Goal: Information Seeking & Learning: Learn about a topic

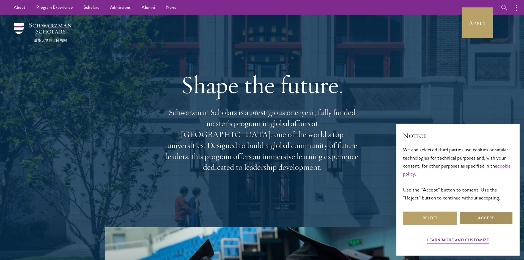
click at [480, 217] on button "Accept" at bounding box center [486, 217] width 54 height 13
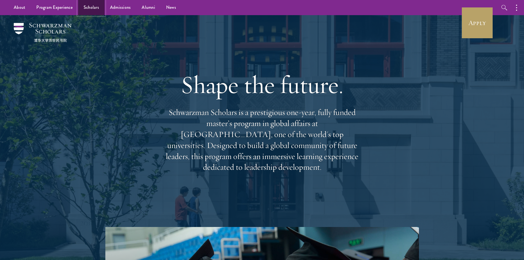
click at [87, 6] on link "Scholars" at bounding box center [91, 7] width 26 height 15
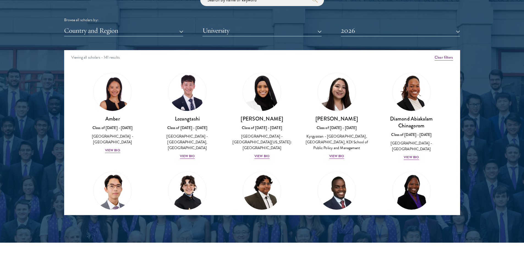
scroll to position [687, 0]
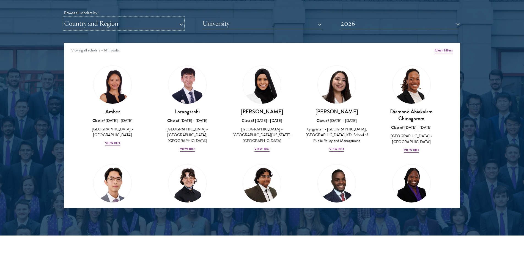
click at [143, 23] on button "Country and Region" at bounding box center [123, 23] width 119 height 11
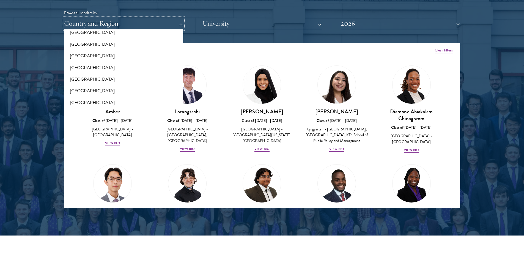
scroll to position [137, 0]
click at [85, 41] on button "[GEOGRAPHIC_DATA]" at bounding box center [124, 42] width 116 height 12
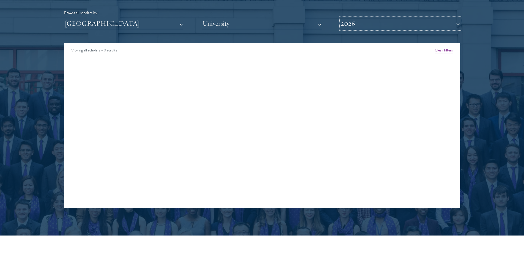
click at [384, 28] on button "2026" at bounding box center [399, 23] width 119 height 11
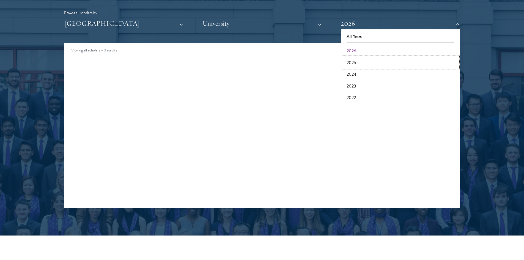
click at [356, 61] on button "2025" at bounding box center [400, 63] width 116 height 12
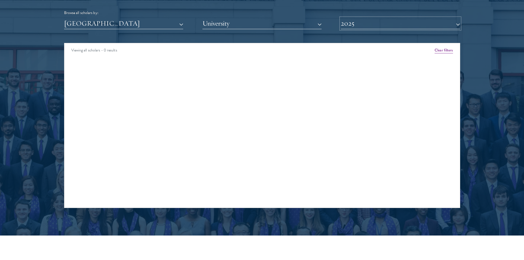
click at [372, 27] on button "2025" at bounding box center [399, 23] width 119 height 11
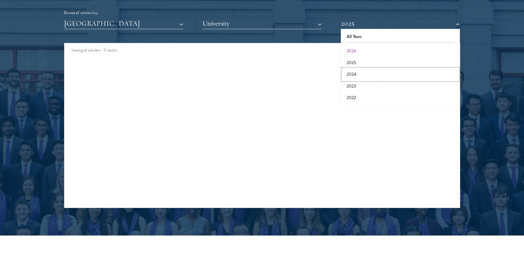
click at [352, 73] on button "2024" at bounding box center [400, 74] width 116 height 12
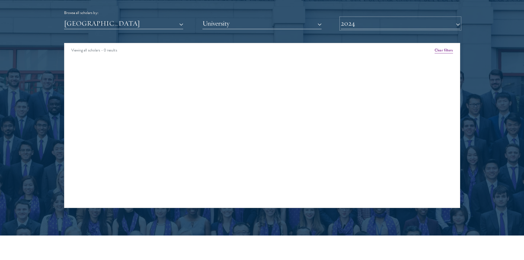
click at [352, 26] on button "2024" at bounding box center [399, 23] width 119 height 11
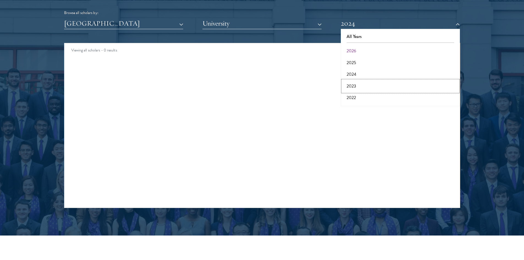
click at [353, 85] on button "2023" at bounding box center [400, 86] width 116 height 12
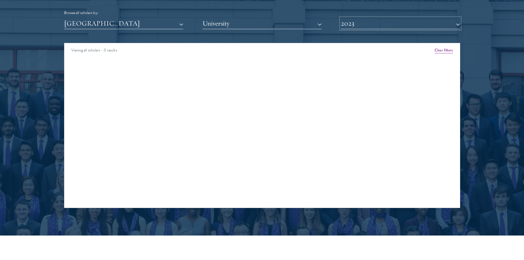
click at [352, 27] on button "2023" at bounding box center [399, 23] width 119 height 11
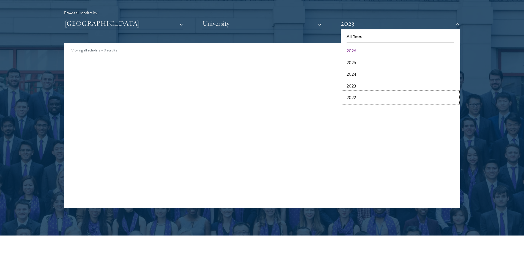
click at [351, 97] on button "2022" at bounding box center [400, 98] width 116 height 12
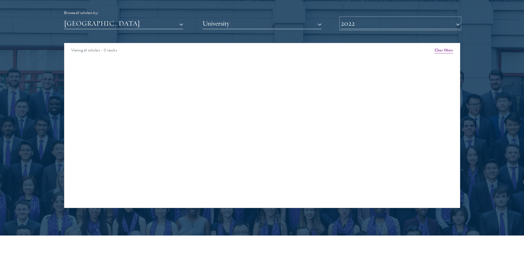
click at [353, 23] on button "2022" at bounding box center [399, 23] width 119 height 11
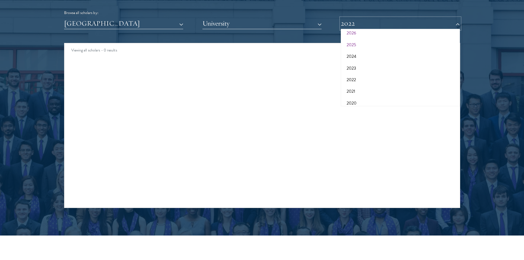
scroll to position [27, 0]
click at [354, 78] on button "2021" at bounding box center [400, 82] width 116 height 12
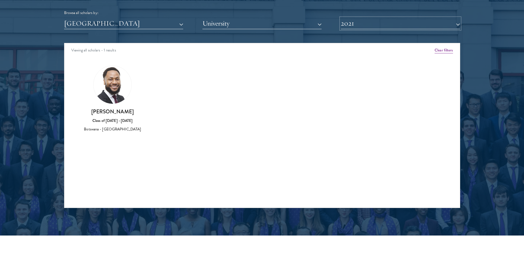
click at [354, 24] on button "2021" at bounding box center [399, 23] width 119 height 11
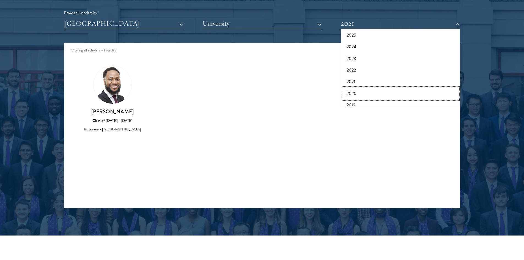
click at [354, 93] on button "2020" at bounding box center [400, 94] width 116 height 12
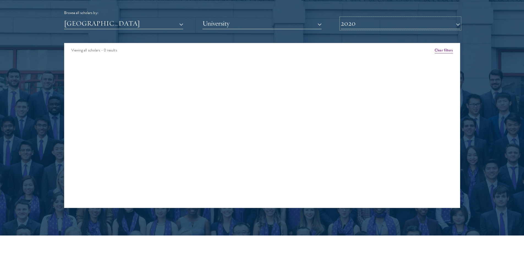
click at [356, 24] on button "2020" at bounding box center [399, 23] width 119 height 11
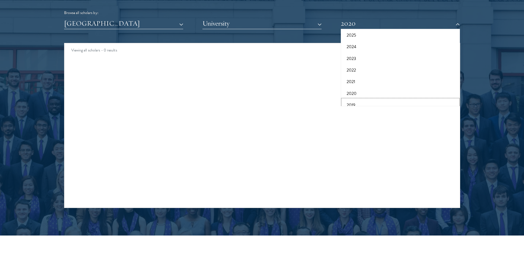
click at [351, 103] on button "2019" at bounding box center [400, 105] width 116 height 12
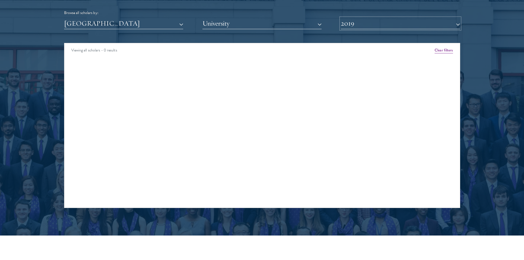
click at [363, 27] on button "2019" at bounding box center [399, 23] width 119 height 11
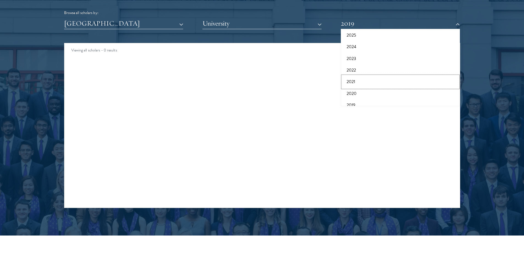
click at [359, 80] on button "2021" at bounding box center [400, 82] width 116 height 12
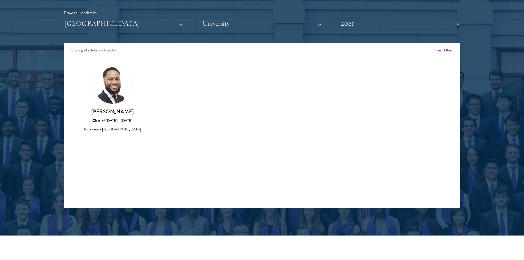
click at [111, 74] on img at bounding box center [112, 85] width 38 height 38
click at [125, 107] on div "[PERSON_NAME] Class of [DATE] - [DATE] [GEOGRAPHIC_DATA] - [GEOGRAPHIC_DATA]" at bounding box center [113, 98] width 64 height 67
click at [120, 115] on div "[PERSON_NAME] Class of [DATE] - [DATE] [GEOGRAPHIC_DATA] - [GEOGRAPHIC_DATA]" at bounding box center [113, 120] width 64 height 24
click at [176, 25] on button "[GEOGRAPHIC_DATA]" at bounding box center [123, 23] width 119 height 11
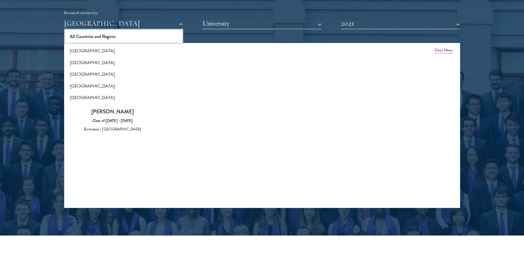
click at [104, 37] on button "All Countries and Regions" at bounding box center [124, 37] width 116 height 12
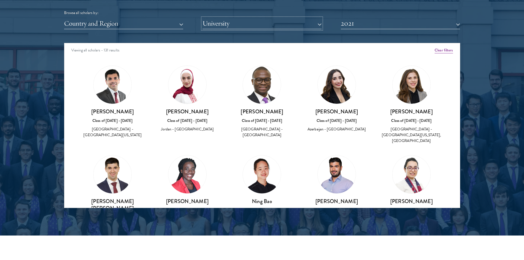
click at [232, 24] on button "University" at bounding box center [261, 23] width 119 height 11
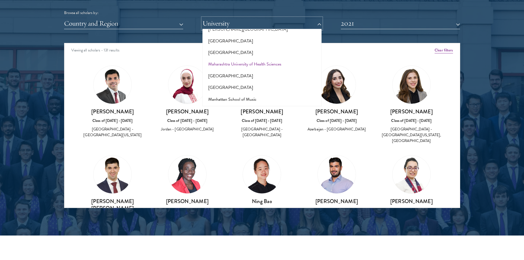
scroll to position [1951, 0]
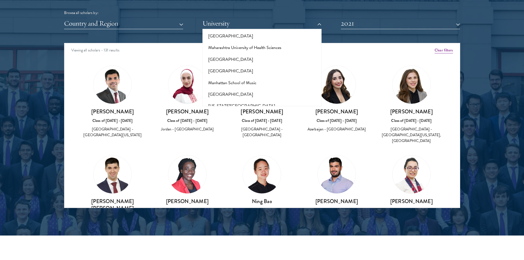
click at [232, 112] on button "[PERSON_NAME][GEOGRAPHIC_DATA]" at bounding box center [262, 118] width 116 height 12
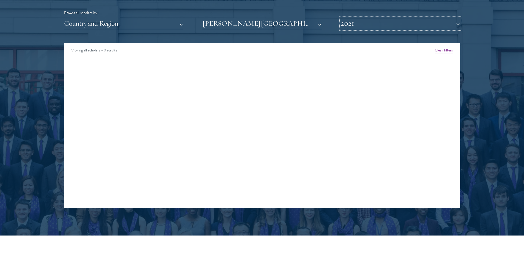
click at [370, 23] on button "2021" at bounding box center [399, 23] width 119 height 11
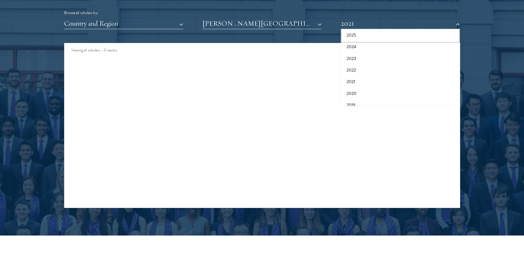
click at [356, 35] on button "2025" at bounding box center [400, 35] width 116 height 12
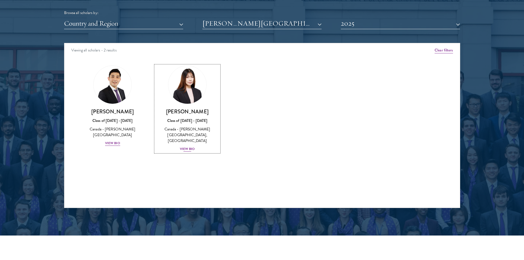
click at [191, 146] on div "View Bio" at bounding box center [187, 148] width 15 height 5
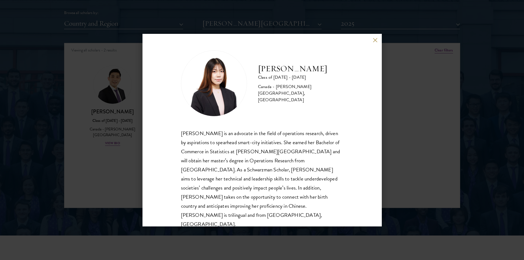
scroll to position [1, 0]
click at [376, 40] on button at bounding box center [375, 40] width 5 height 5
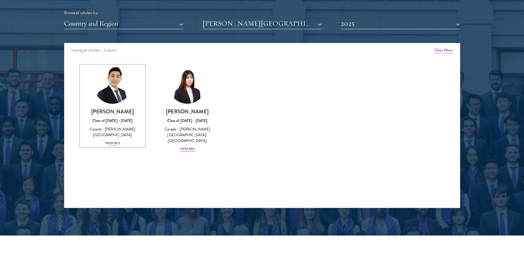
click at [113, 140] on div "View Bio" at bounding box center [112, 142] width 15 height 5
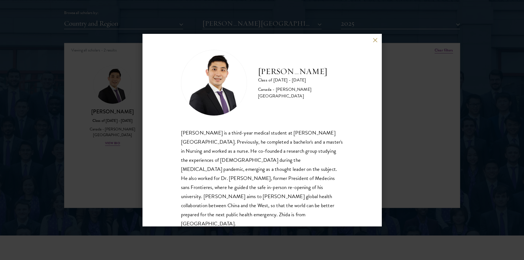
scroll to position [714, 0]
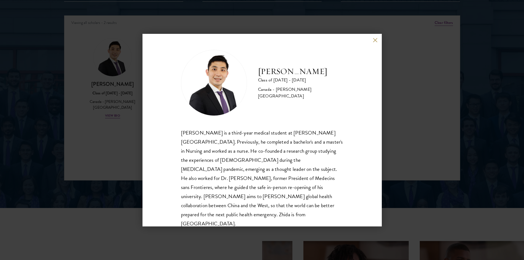
click at [374, 39] on button at bounding box center [375, 40] width 5 height 5
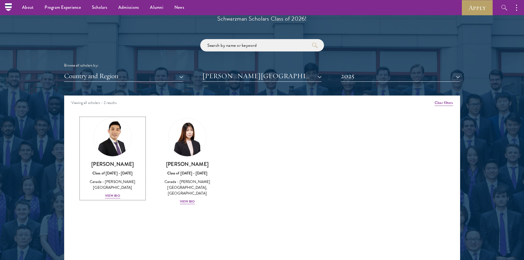
scroll to position [632, 0]
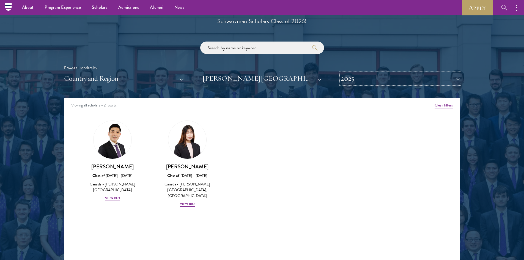
click at [356, 79] on button "2025" at bounding box center [399, 78] width 119 height 11
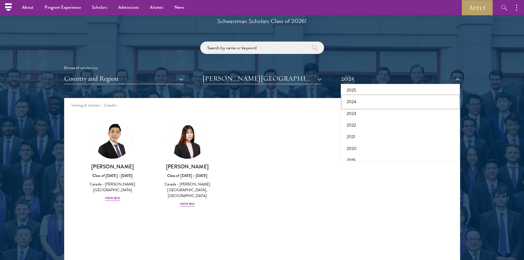
click at [352, 98] on button "2024" at bounding box center [400, 102] width 116 height 12
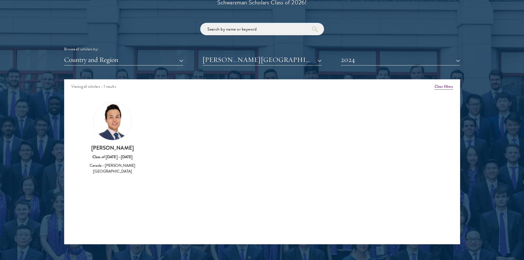
scroll to position [659, 0]
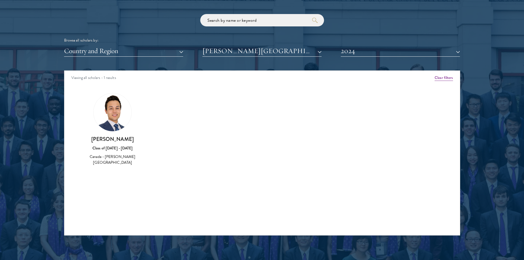
click at [108, 125] on img at bounding box center [112, 112] width 38 height 38
click at [386, 56] on button "2024" at bounding box center [399, 50] width 119 height 11
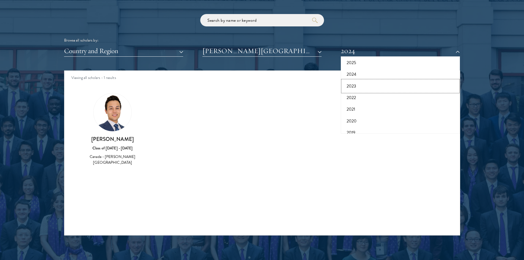
click at [357, 85] on button "2023" at bounding box center [400, 86] width 116 height 12
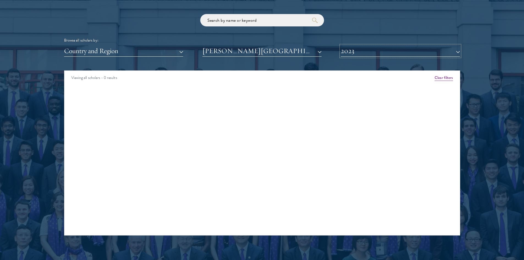
click at [357, 51] on button "2023" at bounding box center [399, 50] width 119 height 11
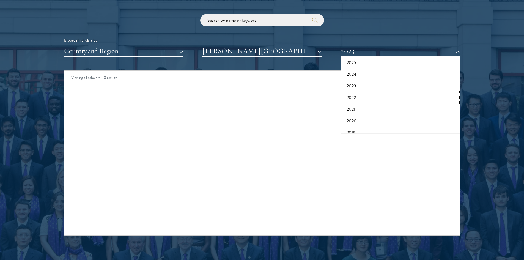
click at [355, 98] on button "2022" at bounding box center [400, 98] width 116 height 12
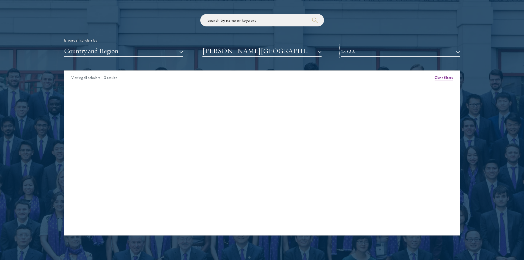
click at [355, 52] on button "2022" at bounding box center [399, 50] width 119 height 11
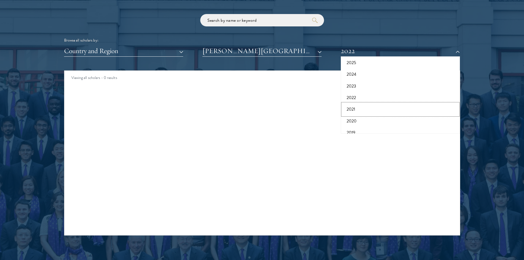
click at [354, 111] on button "2021" at bounding box center [400, 109] width 116 height 12
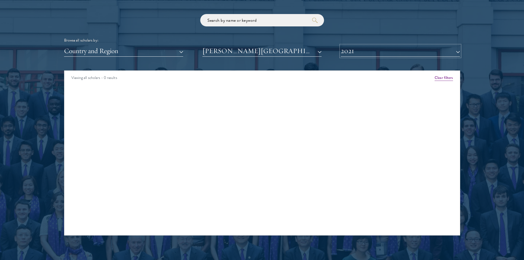
click at [354, 49] on button "2021" at bounding box center [399, 50] width 119 height 11
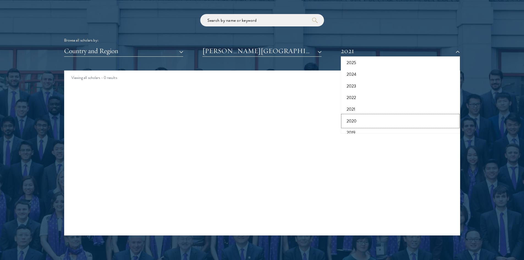
click at [353, 122] on button "2020" at bounding box center [400, 121] width 116 height 12
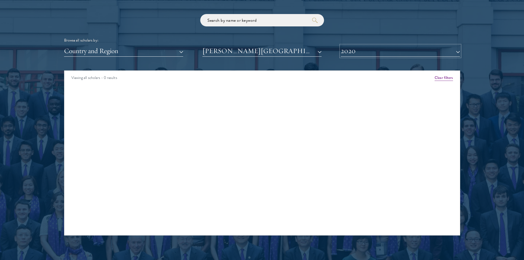
click at [354, 54] on button "2020" at bounding box center [399, 50] width 119 height 11
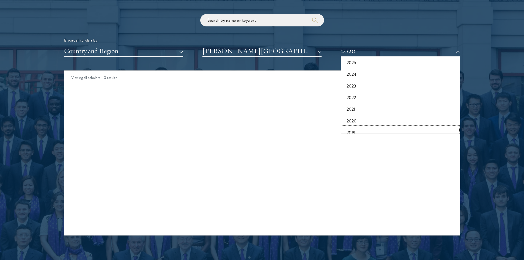
click at [355, 130] on button "2019" at bounding box center [400, 133] width 116 height 12
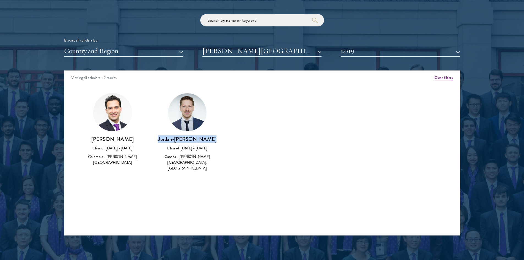
drag, startPoint x: 213, startPoint y: 140, endPoint x: 165, endPoint y: 142, distance: 48.7
click at [165, 142] on h3 "Jordan-[PERSON_NAME]" at bounding box center [187, 138] width 64 height 7
click at [293, 142] on div "Amber Class of [DATE] - [DATE] [GEOGRAPHIC_DATA] - [GEOGRAPHIC_DATA] View Bio C…" at bounding box center [261, 137] width 395 height 102
click at [355, 52] on button "2019" at bounding box center [399, 50] width 119 height 11
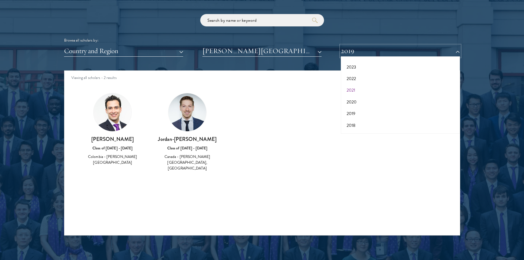
scroll to position [55, 0]
click at [355, 117] on button "2018" at bounding box center [400, 117] width 116 height 12
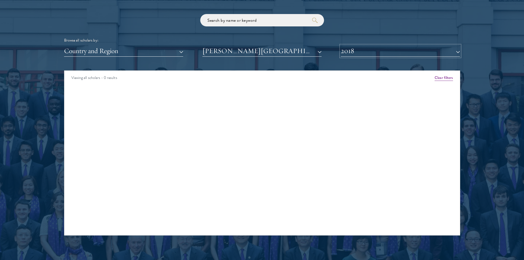
click at [350, 54] on button "2018" at bounding box center [399, 50] width 119 height 11
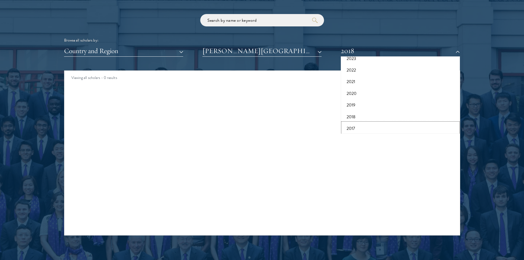
click at [349, 127] on button "2017" at bounding box center [400, 129] width 116 height 12
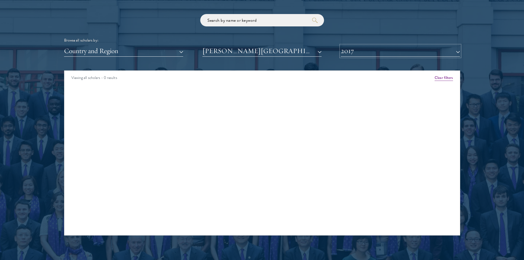
click at [346, 50] on button "2017" at bounding box center [399, 50] width 119 height 11
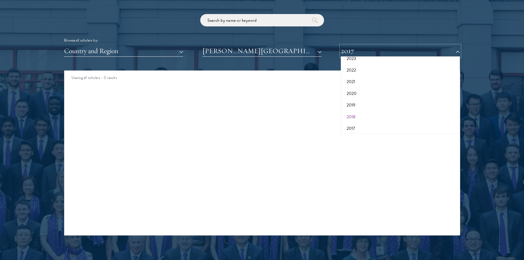
scroll to position [57, 0]
click at [352, 126] on button "2017" at bounding box center [400, 126] width 116 height 12
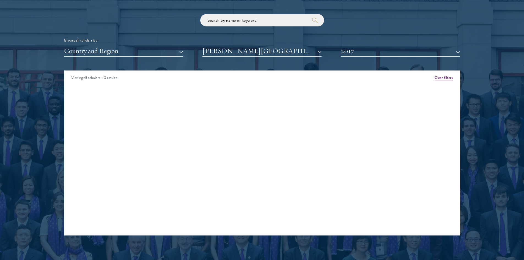
click at [289, 99] on div "Viewing all scholars - 0 results Clear filters Amber Class of [DATE] - [DATE] […" at bounding box center [262, 152] width 396 height 165
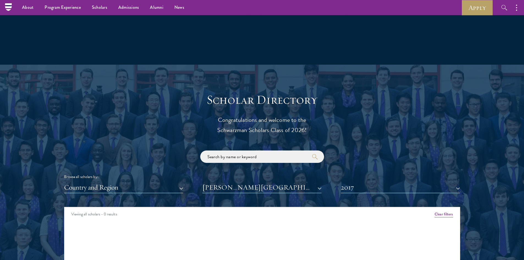
scroll to position [439, 0]
